Goal: Transaction & Acquisition: Purchase product/service

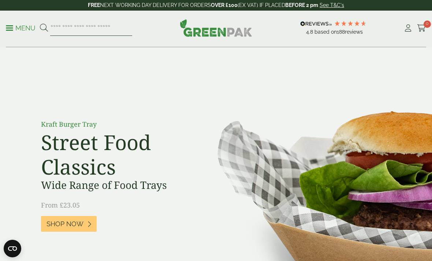
click at [92, 29] on input "search" at bounding box center [91, 27] width 82 height 15
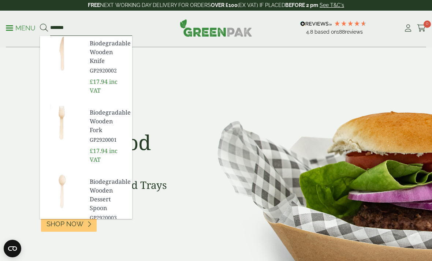
type input "*******"
click at [44, 28] on button at bounding box center [44, 28] width 8 height 10
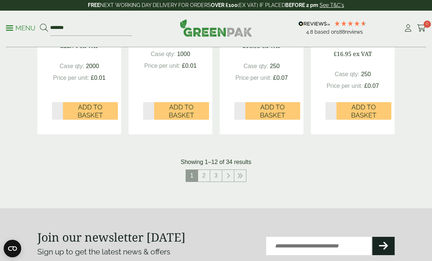
scroll to position [833, 0]
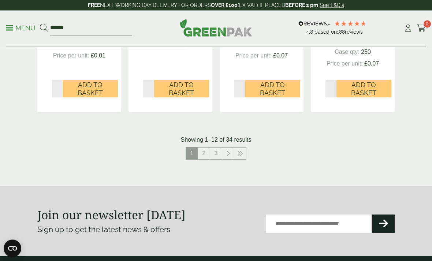
click at [20, 31] on p "Menu" at bounding box center [21, 28] width 30 height 9
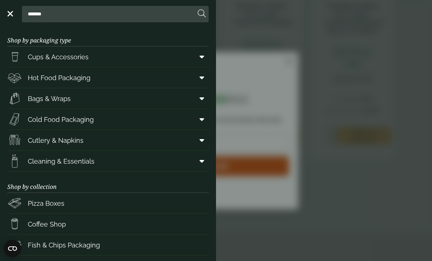
click at [204, 139] on span at bounding box center [200, 140] width 16 height 14
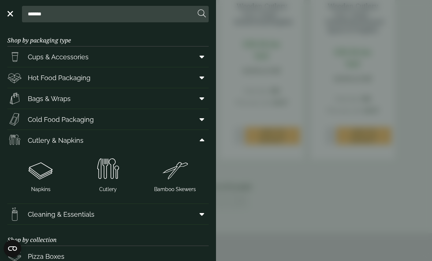
click at [35, 176] on img at bounding box center [40, 169] width 61 height 29
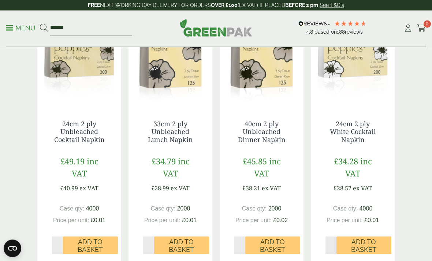
scroll to position [147, 0]
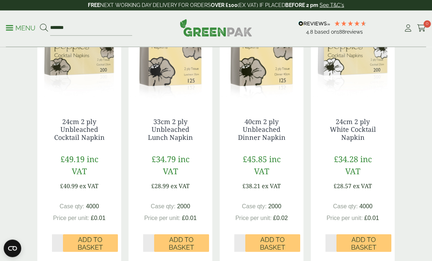
click at [375, 239] on span "Add to Basket" at bounding box center [363, 244] width 45 height 16
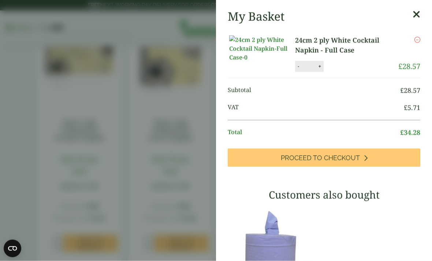
scroll to position [147, 0]
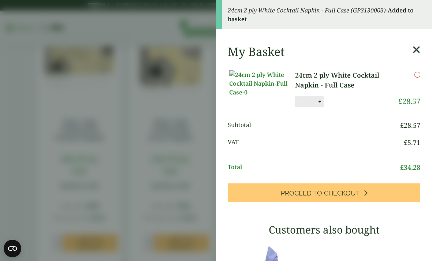
click at [192, 92] on aside "24cm 2 ply White Cocktail Napkin - Full Case (GP3130003) - Added to basket My B…" at bounding box center [216, 130] width 432 height 261
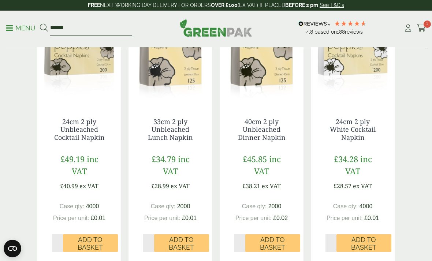
click at [95, 26] on input "*******" at bounding box center [91, 27] width 82 height 15
type input "*"
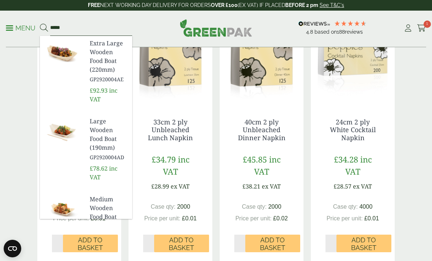
type input "*****"
click at [44, 28] on button at bounding box center [44, 28] width 8 height 10
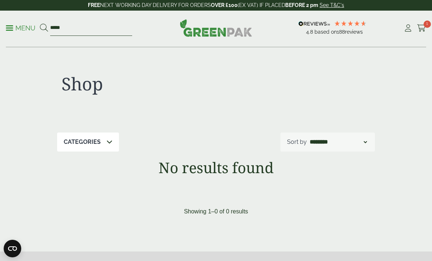
click at [93, 26] on input "*****" at bounding box center [91, 27] width 82 height 15
type input "*"
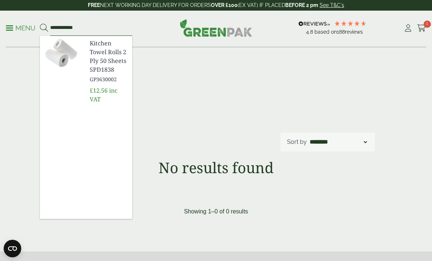
type input "**********"
click at [44, 28] on button at bounding box center [44, 28] width 8 height 10
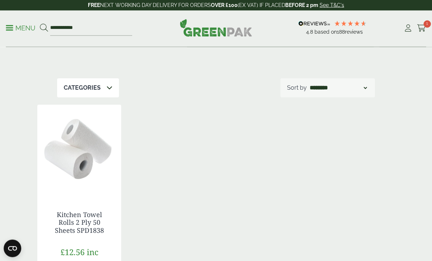
scroll to position [78, 0]
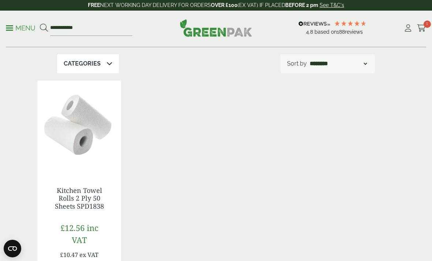
click at [84, 201] on link "Kitchen Towel Rolls 2 Ply 50 Sheets SPD1838" at bounding box center [79, 198] width 49 height 25
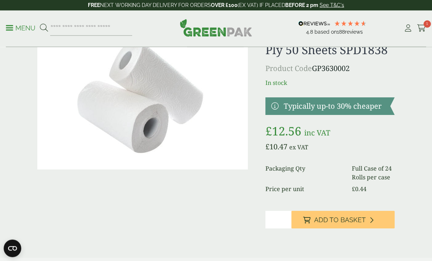
scroll to position [46, 0]
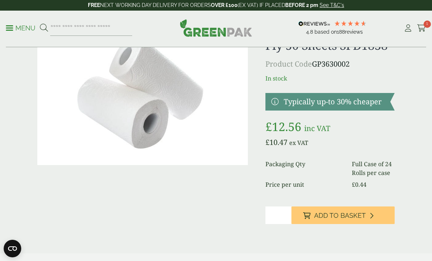
click at [339, 218] on span "Add to Basket" at bounding box center [340, 215] width 52 height 8
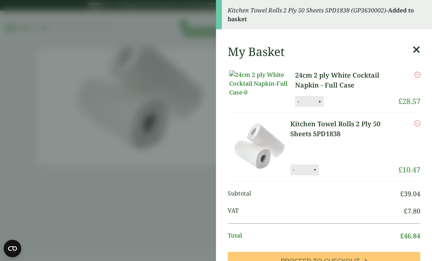
click at [135, 211] on aside "Kitchen Towel Rolls 2 Ply 50 Sheets SPD1838 (GP3630002) - Added to basket My Ba…" at bounding box center [216, 130] width 432 height 261
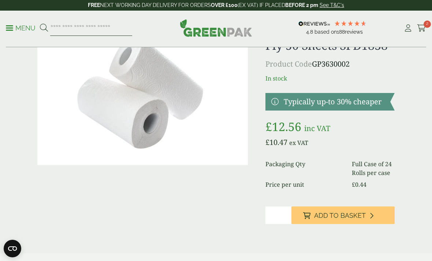
click at [93, 24] on input "search" at bounding box center [91, 27] width 82 height 15
type input "**********"
click at [44, 28] on button at bounding box center [44, 28] width 8 height 10
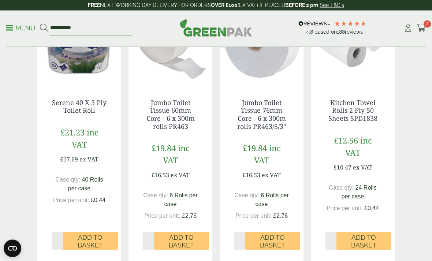
scroll to position [716, 0]
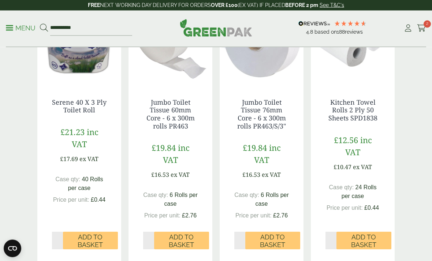
click at [84, 233] on span "Add to Basket" at bounding box center [90, 241] width 45 height 16
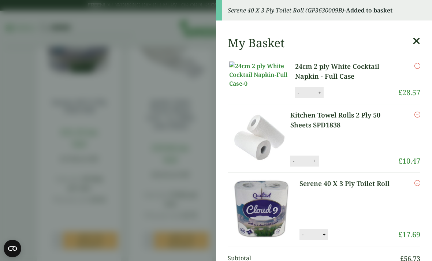
click at [154, 180] on aside "Serene 40 X 3 Ply Toilet Roll (GP3630009B) - Added to basket My Basket 24cm 2 p…" at bounding box center [216, 130] width 432 height 261
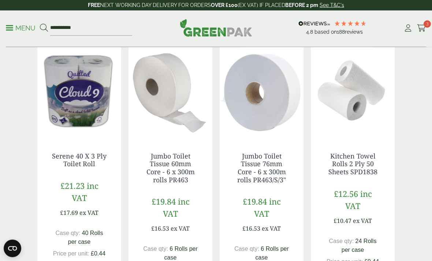
scroll to position [659, 0]
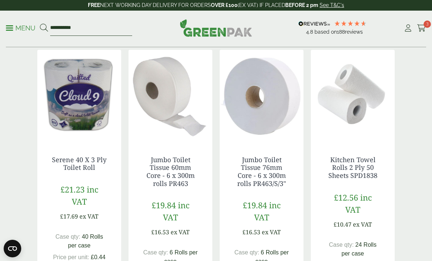
click at [96, 27] on input "**********" at bounding box center [91, 27] width 82 height 15
type input "*"
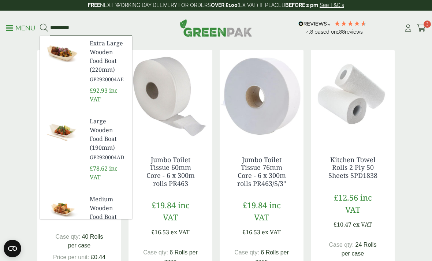
type input "**********"
click at [44, 28] on button at bounding box center [44, 28] width 8 height 10
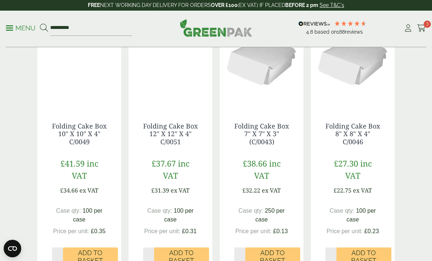
scroll to position [142, 0]
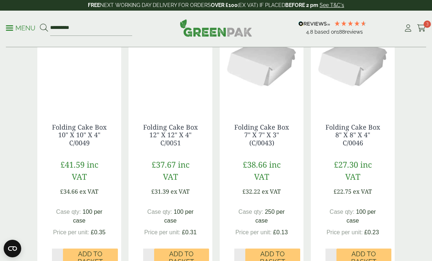
click at [361, 254] on span "Add to Basket" at bounding box center [363, 258] width 45 height 16
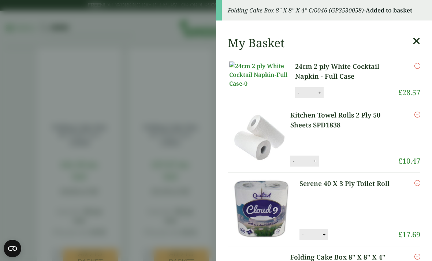
click at [168, 82] on aside "Folding Cake Box 8" X 8" X 4" C/0046 (GP3530058) - Added to basket My Basket 24…" at bounding box center [216, 130] width 432 height 261
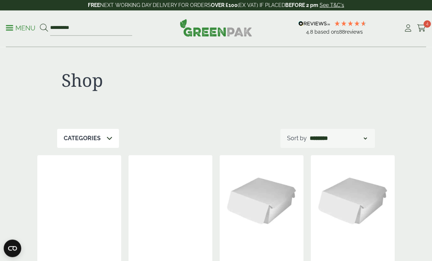
scroll to position [0, 0]
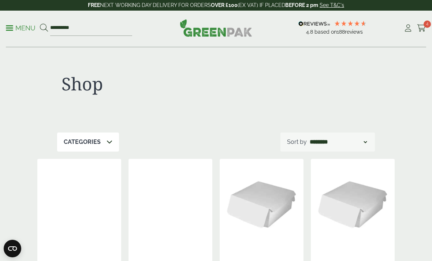
click at [406, 26] on icon at bounding box center [407, 28] width 9 height 7
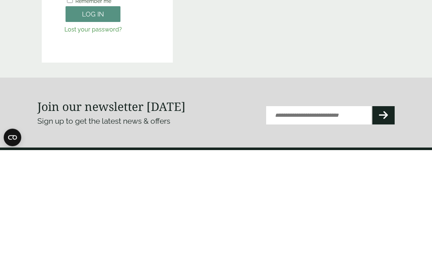
type input "**********"
click at [93, 125] on button "Log in" at bounding box center [92, 125] width 55 height 16
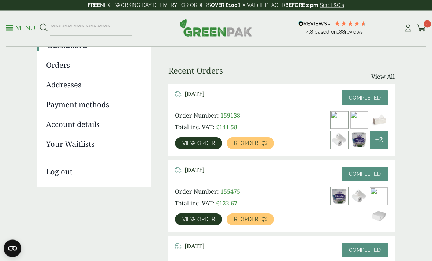
scroll to position [68, 0]
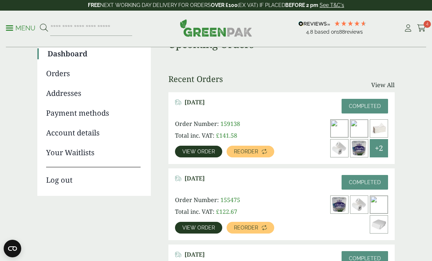
click at [195, 150] on span "View order" at bounding box center [198, 151] width 33 height 5
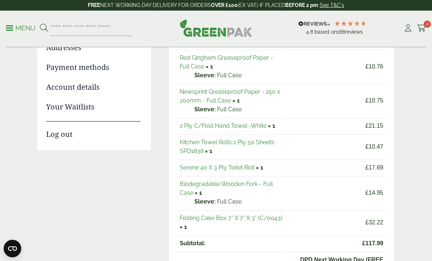
scroll to position [113, 0]
click at [206, 128] on link "2 Ply C/Fold Hand Towel -White" at bounding box center [223, 126] width 87 height 7
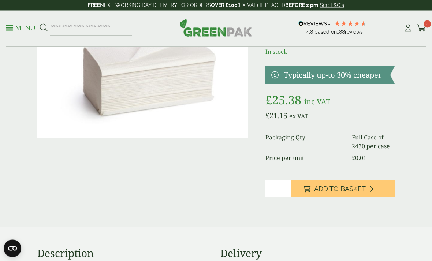
scroll to position [73, 0]
click at [368, 192] on button "Add to Basket" at bounding box center [342, 189] width 103 height 18
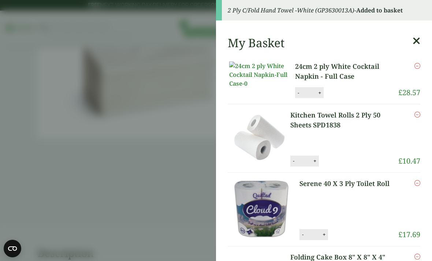
click at [148, 208] on aside "2 Ply C/Fold Hand Towel -White (GP3630013A) - Added to basket My Basket 24cm 2 …" at bounding box center [216, 130] width 432 height 261
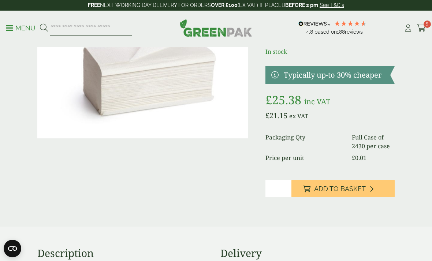
click at [107, 30] on input "search" at bounding box center [91, 27] width 82 height 15
type input "******"
click at [44, 28] on button at bounding box center [44, 28] width 8 height 10
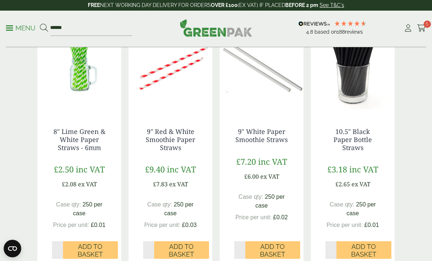
scroll to position [398, 0]
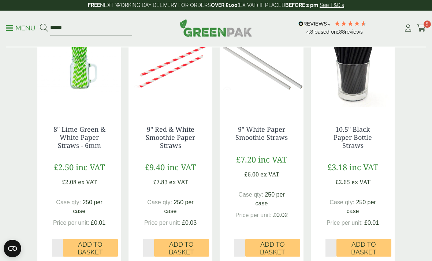
click at [80, 244] on span "Add to Basket" at bounding box center [90, 248] width 45 height 16
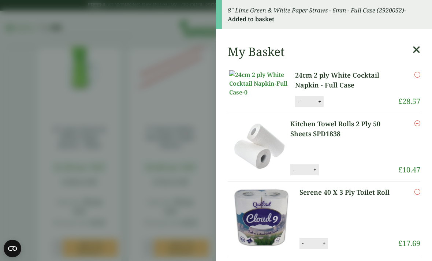
click at [39, 144] on aside "8" Lime Green & White Paper Straws - 6mm - Full Case (2920052) - Added to baske…" at bounding box center [216, 130] width 432 height 261
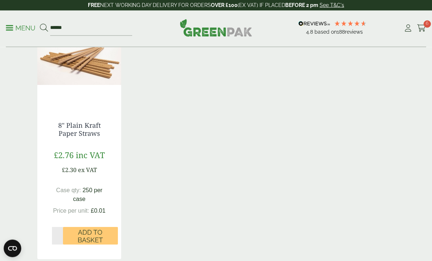
scroll to position [661, 0]
click at [79, 230] on span "Add to Basket" at bounding box center [90, 236] width 45 height 16
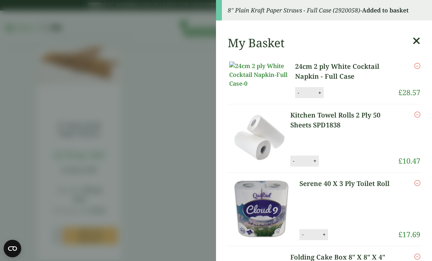
click at [178, 138] on aside "8" Plain Kraft Paper Straws - Full Case (2920058) - Added to basket My Basket 2…" at bounding box center [216, 130] width 432 height 261
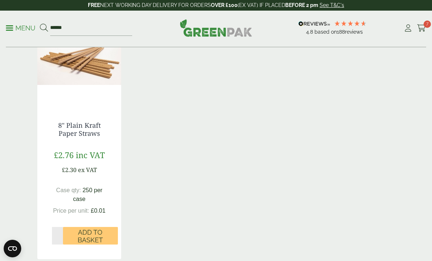
click at [419, 30] on icon at bounding box center [421, 28] width 9 height 7
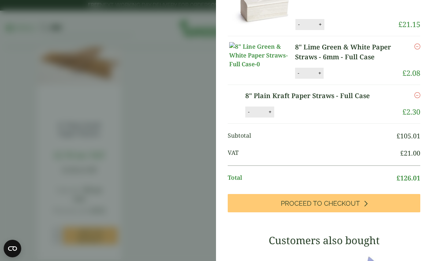
scroll to position [311, 0]
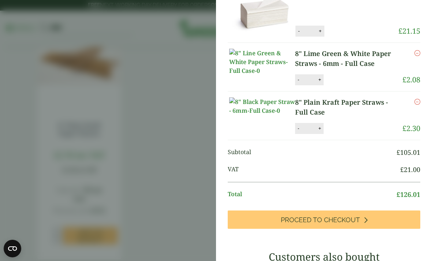
click at [368, 229] on link "Proceed to Checkout" at bounding box center [323, 219] width 192 height 18
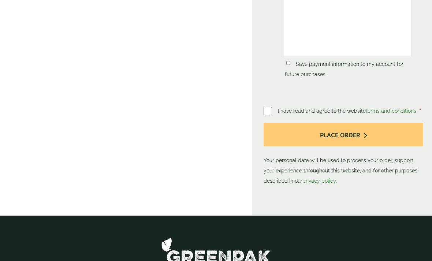
scroll to position [1081, 0]
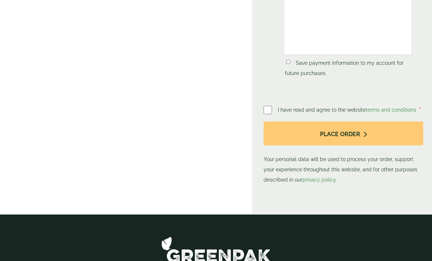
click at [313, 137] on button "Place order" at bounding box center [342, 134] width 159 height 24
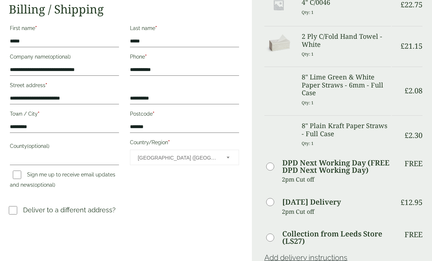
scroll to position [0, 0]
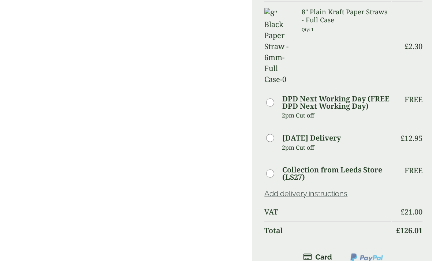
scroll to position [377, 0]
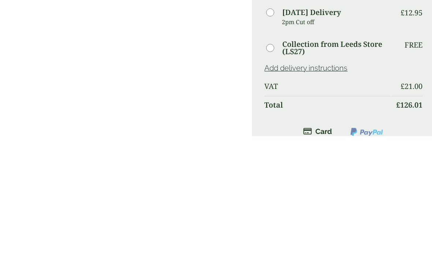
scroll to position [502, 0]
